Goal: Find specific page/section: Find specific page/section

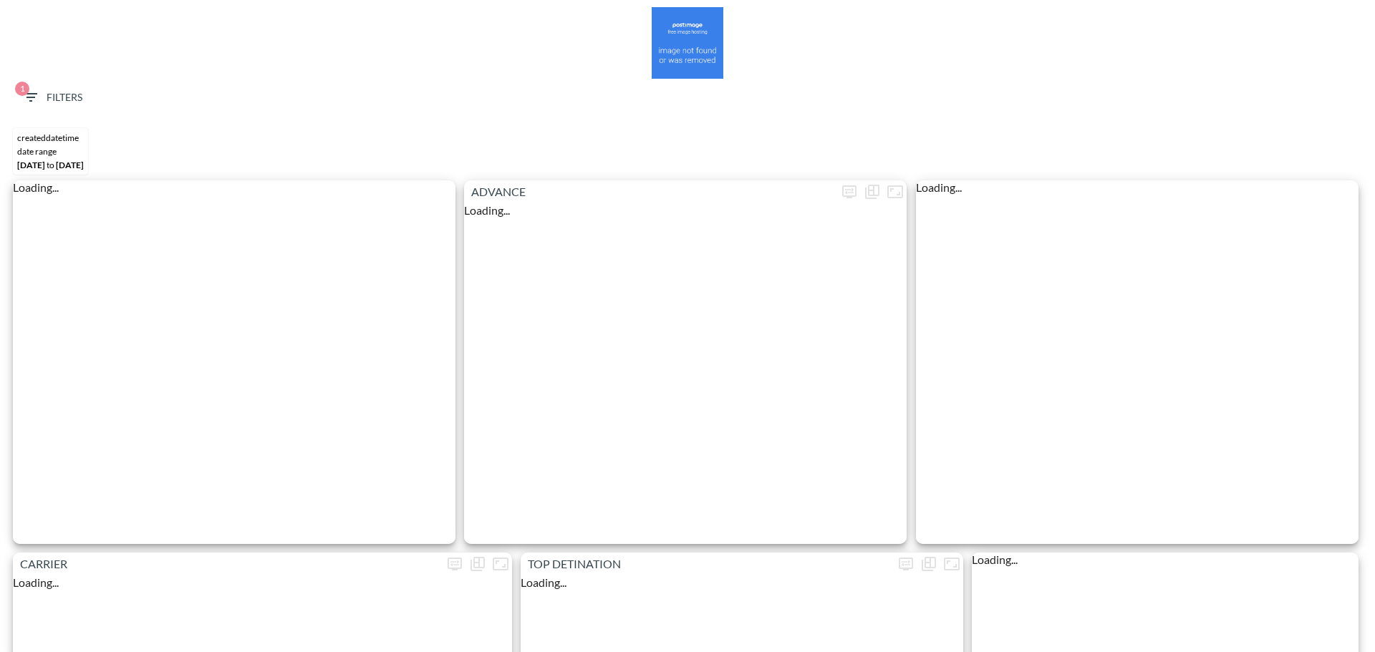
click at [58, 90] on span "1 Filters" at bounding box center [52, 98] width 60 height 18
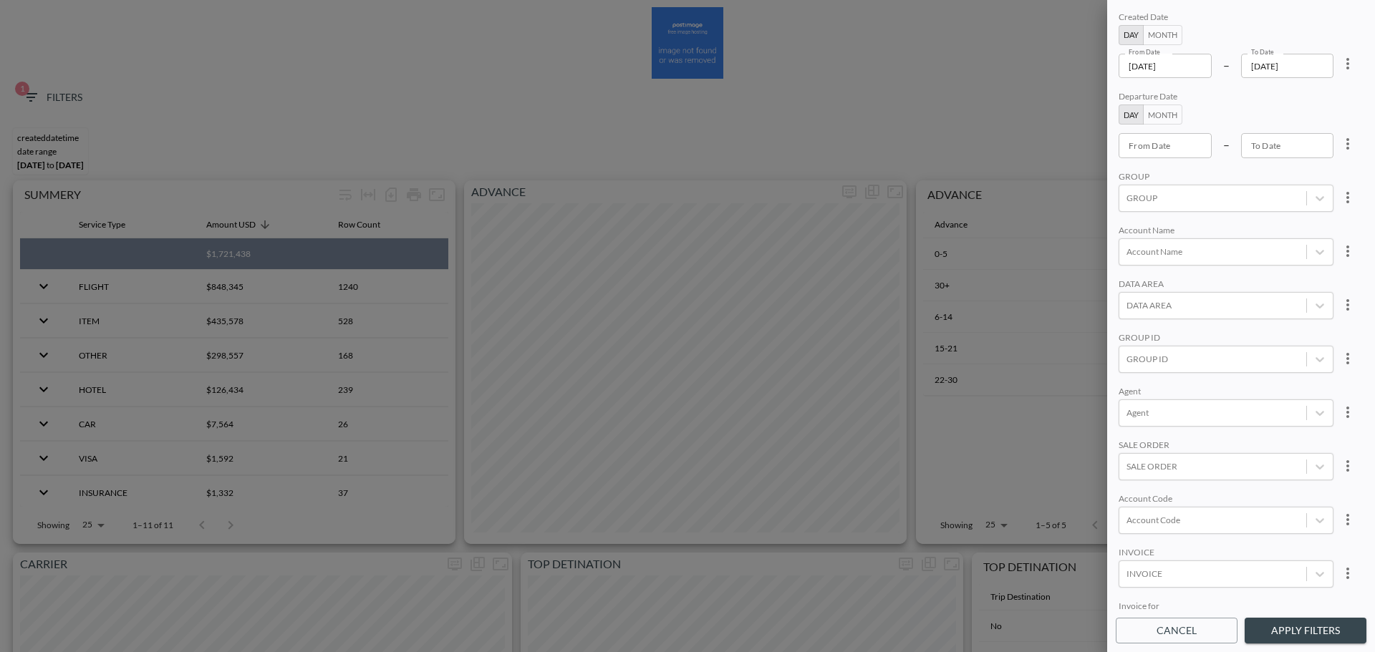
click at [1340, 59] on icon "more" at bounding box center [1347, 63] width 17 height 17
click at [1322, 90] on li "Clear" at bounding box center [1294, 97] width 129 height 26
click at [1137, 519] on div at bounding box center [1213, 521] width 173 height 14
type input "ב"
click at [1127, 450] on input "CAL" at bounding box center [1129, 449] width 30 height 30
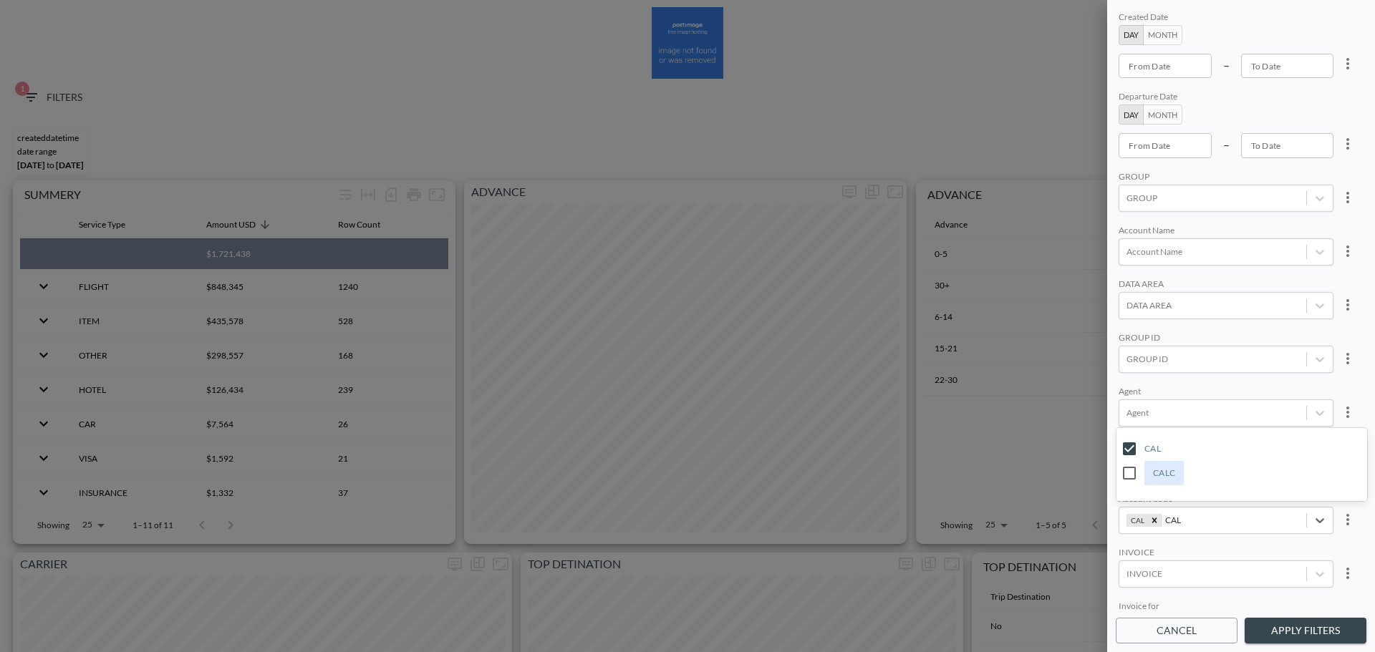
type input "CAL"
click at [1223, 383] on div "Created Date Day Month From Date From Date – To Date To Date Departure Date Day…" at bounding box center [1241, 310] width 251 height 602
click at [1283, 627] on button "Apply Filters" at bounding box center [1306, 631] width 122 height 27
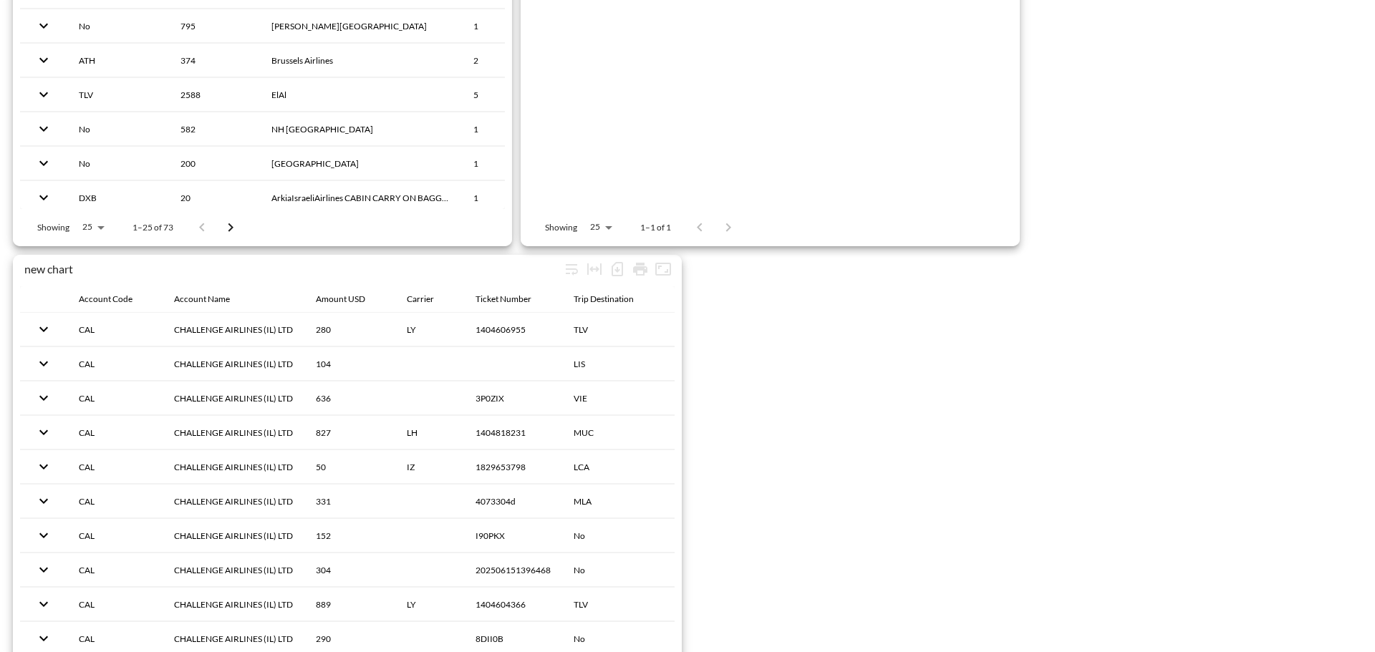
scroll to position [2253, 0]
